Goal: Task Accomplishment & Management: Manage account settings

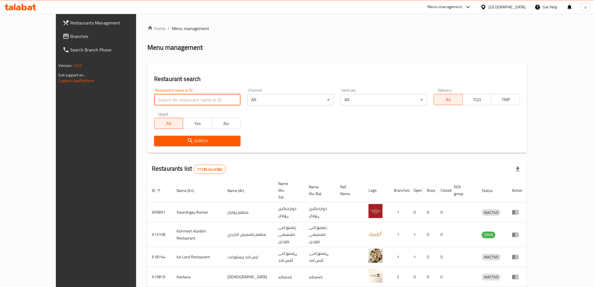
click at [154, 96] on input "search" at bounding box center [197, 99] width 86 height 11
paste input "Big Sliders"
type input "Big Sliders"
click button "Search" at bounding box center [197, 141] width 86 height 10
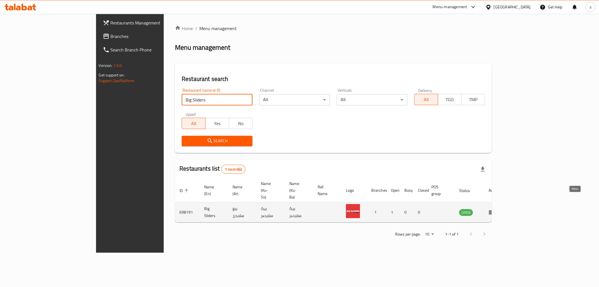
click at [495, 210] on icon "enhanced table" at bounding box center [492, 212] width 6 height 5
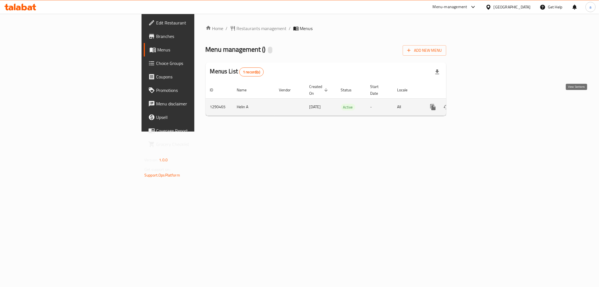
click at [480, 100] on link "enhanced table" at bounding box center [472, 106] width 13 height 13
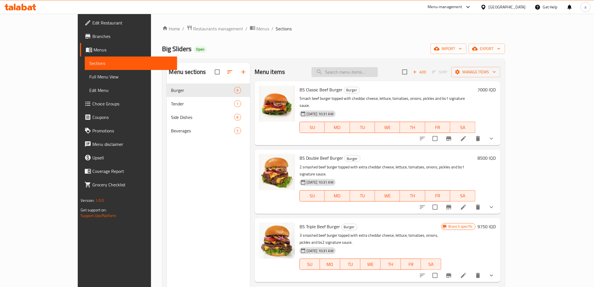
click at [365, 71] on input "search" at bounding box center [344, 72] width 66 height 10
type input "chic"
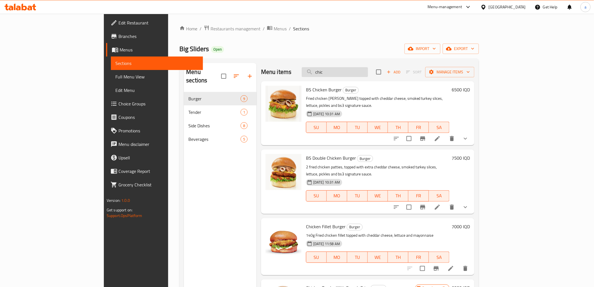
click at [362, 72] on input "chic" at bounding box center [335, 72] width 66 height 10
click at [361, 72] on input "chic" at bounding box center [335, 72] width 66 height 10
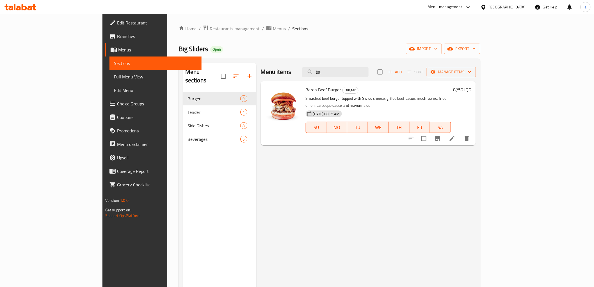
type input "b"
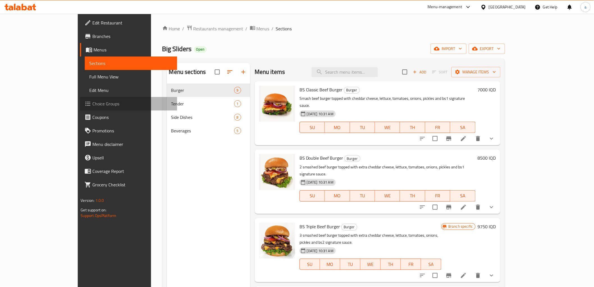
click at [92, 101] on span "Choice Groups" at bounding box center [132, 103] width 80 height 7
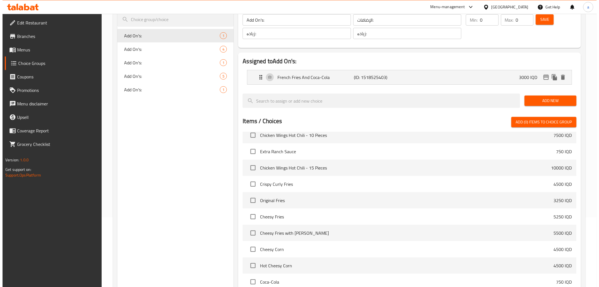
scroll to position [148, 0]
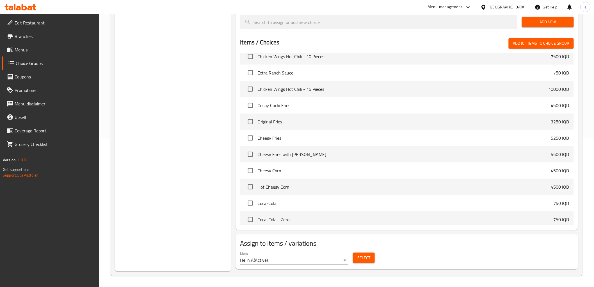
drag, startPoint x: 377, startPoint y: 254, endPoint x: 345, endPoint y: 258, distance: 32.0
click at [374, 254] on div "Menu Helin A ( Active ) Select" at bounding box center [407, 258] width 338 height 18
click at [364, 255] on span "Select" at bounding box center [363, 257] width 13 height 7
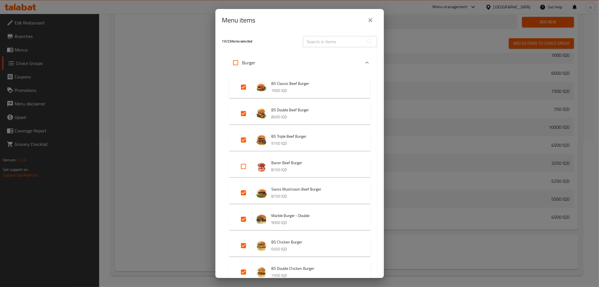
click at [245, 167] on input "Expand" at bounding box center [243, 165] width 13 height 13
checkbox input "true"
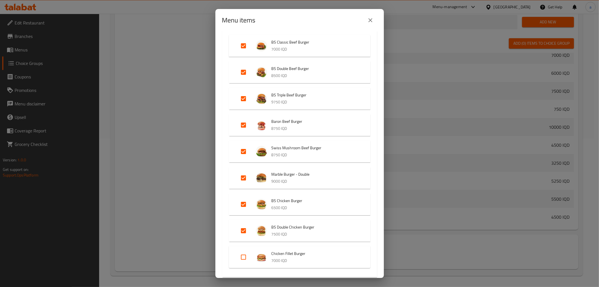
click at [243, 255] on input "Expand" at bounding box center [243, 256] width 13 height 13
checkbox input "true"
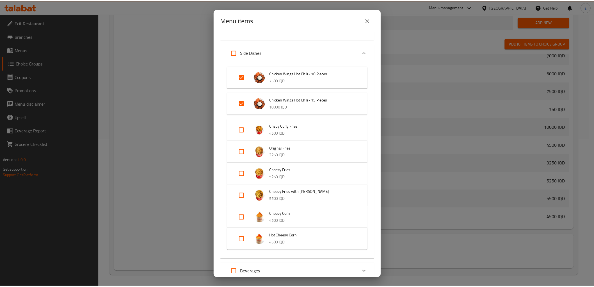
scroll to position [377, 0]
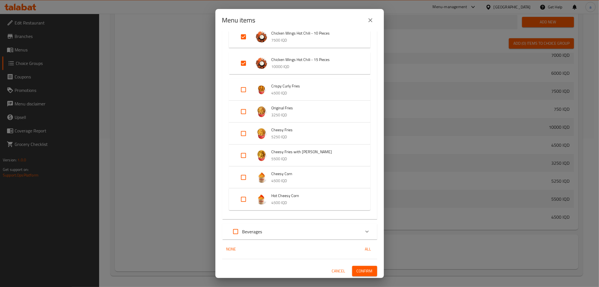
click at [362, 268] on span "Confirm" at bounding box center [364, 270] width 16 height 7
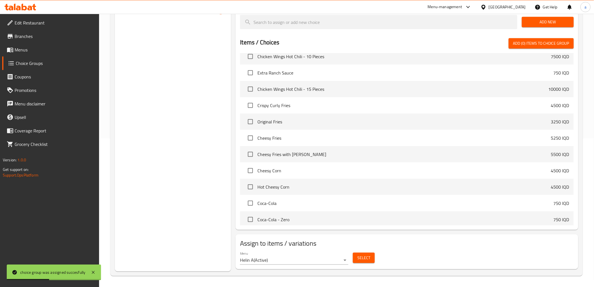
click at [20, 48] on span "Menus" at bounding box center [55, 49] width 80 height 7
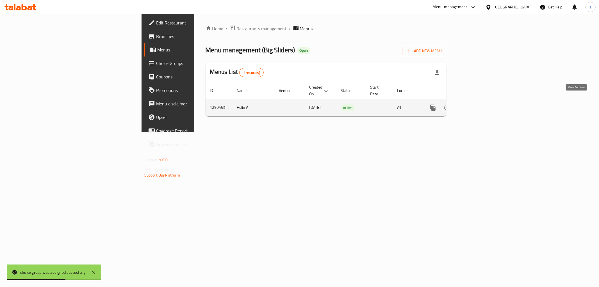
click at [480, 102] on link "enhanced table" at bounding box center [472, 107] width 13 height 13
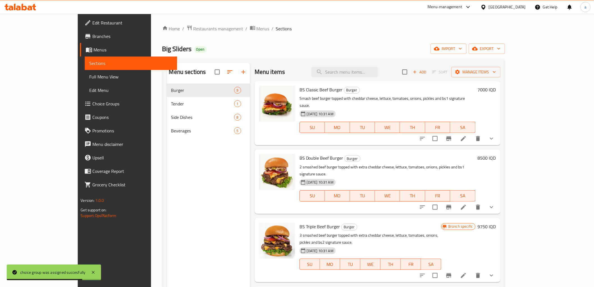
click at [89, 74] on span "Full Menu View" at bounding box center [130, 76] width 83 height 7
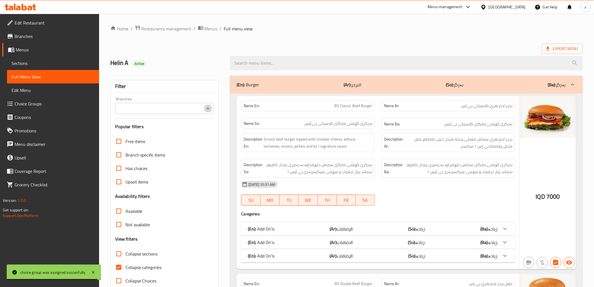
click at [208, 106] on icon "Open" at bounding box center [208, 108] width 7 height 7
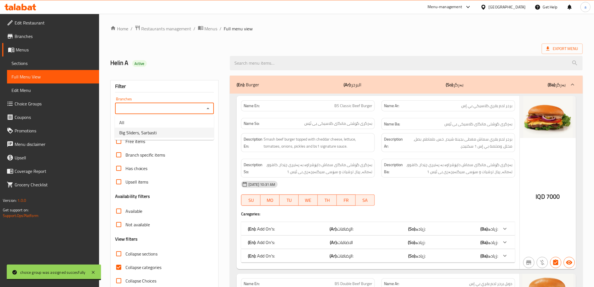
click at [147, 130] on span "Big Sliders, Sarbasti" at bounding box center [137, 132] width 37 height 7
type input "Big Sliders, Sarbasti"
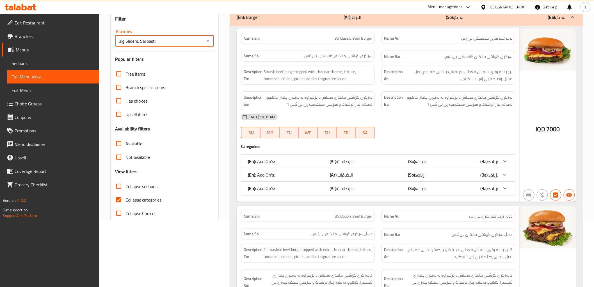
scroll to position [125, 0]
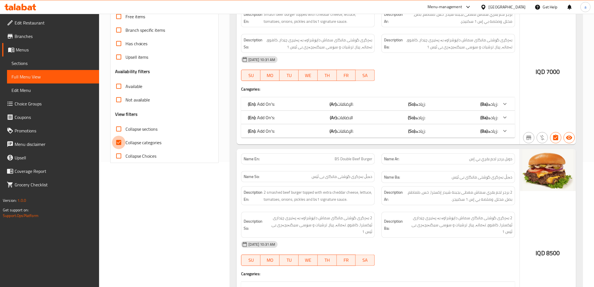
click at [116, 138] on input "Collapse categories" at bounding box center [118, 142] width 13 height 13
checkbox input "false"
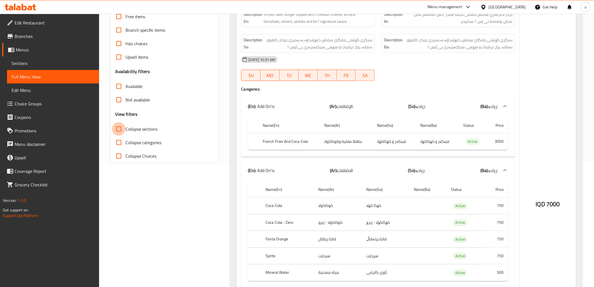
click at [119, 128] on input "Collapse sections" at bounding box center [118, 128] width 13 height 13
checkbox input "true"
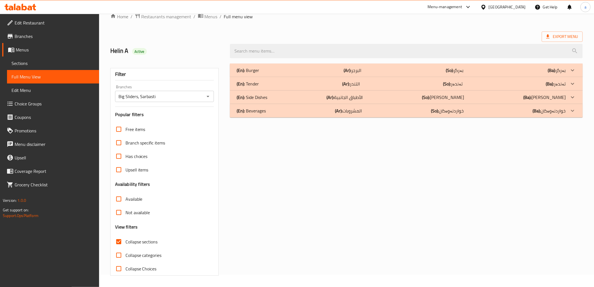
scroll to position [12, 0]
click at [253, 72] on p "(En): Burger" at bounding box center [248, 70] width 22 height 7
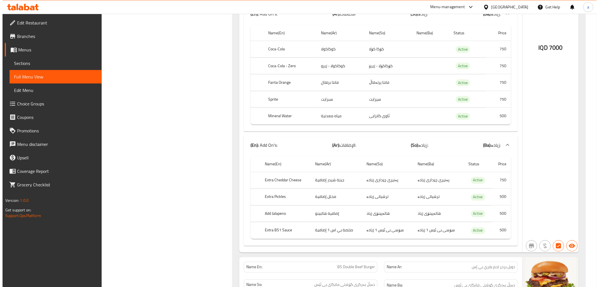
scroll to position [0, 0]
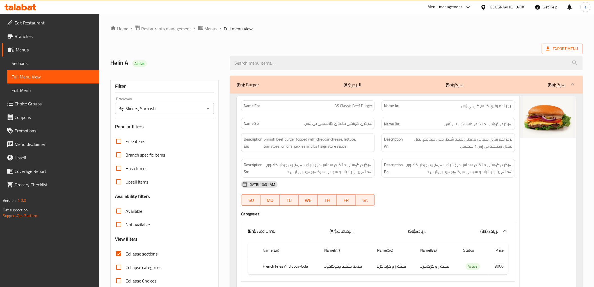
drag, startPoint x: 510, startPoint y: 146, endPoint x: 512, endPoint y: 15, distance: 131.3
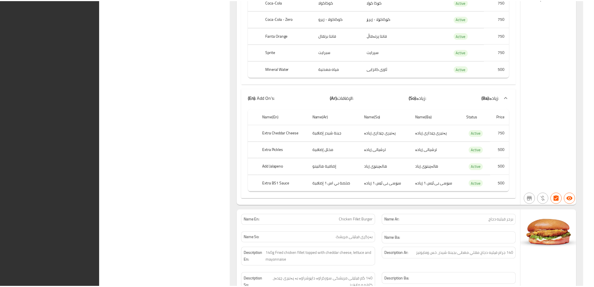
scroll to position [3385, 0]
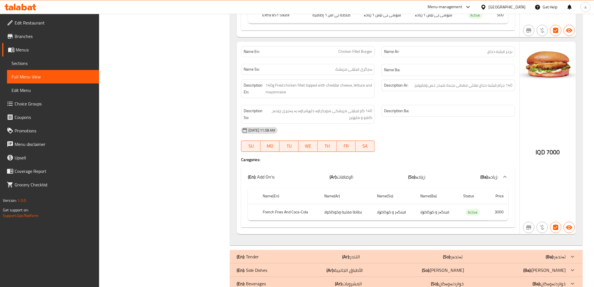
click at [13, 39] on span at bounding box center [11, 36] width 8 height 7
